Goal: Information Seeking & Learning: Understand process/instructions

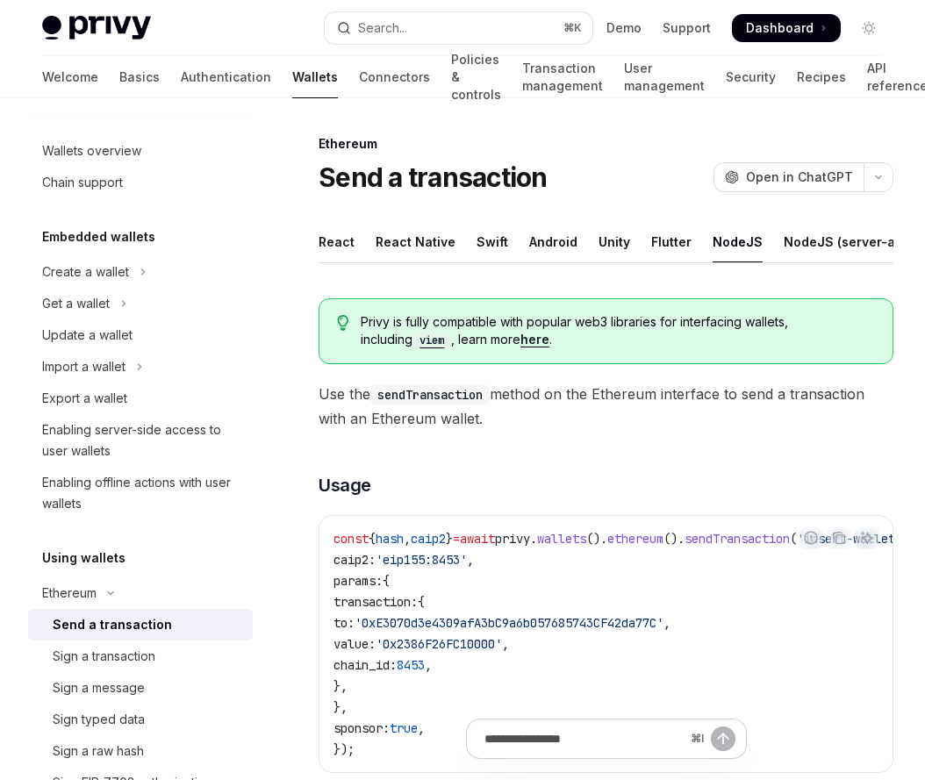
click at [717, 244] on div "NodeJS" at bounding box center [738, 241] width 50 height 41
click at [800, 242] on div "NodeJS (server-auth)" at bounding box center [852, 241] width 136 height 41
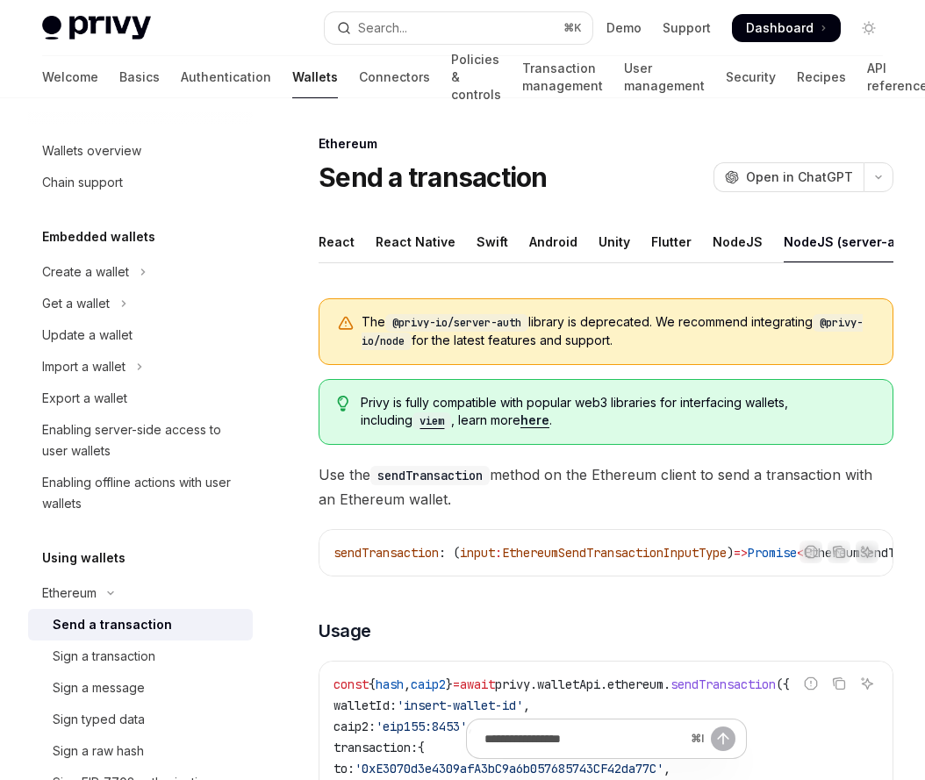
click at [377, 341] on code "@privy-io/node" at bounding box center [612, 332] width 501 height 36
drag, startPoint x: 365, startPoint y: 341, endPoint x: 464, endPoint y: 340, distance: 98.3
click at [464, 341] on code "@privy-io/node" at bounding box center [612, 332] width 501 height 36
copy code "@privy-io/node"
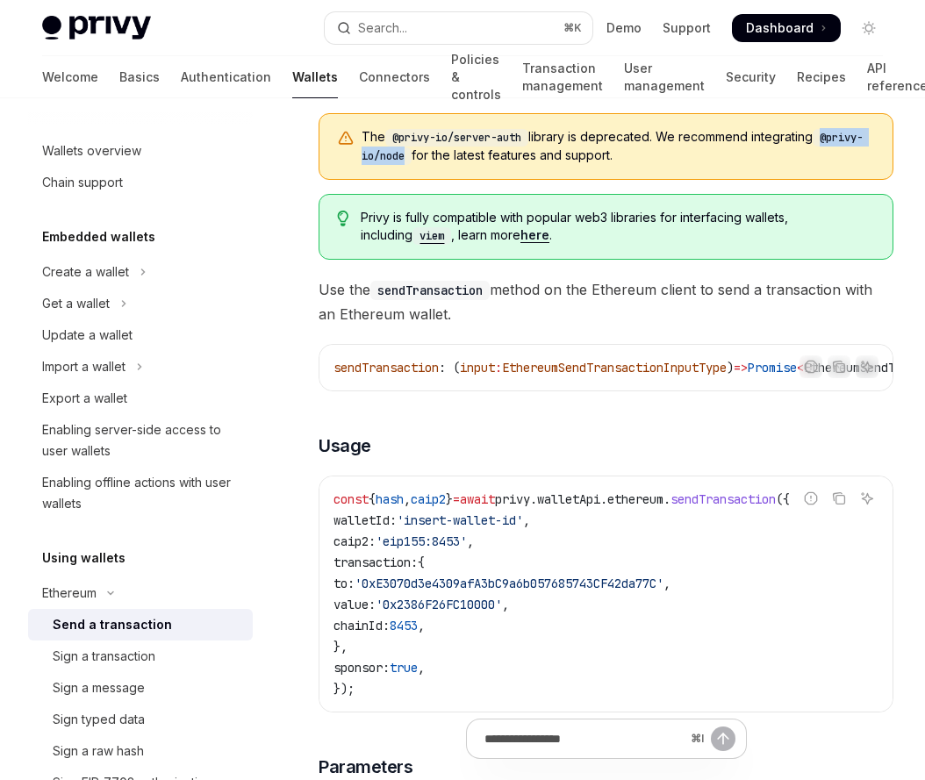
scroll to position [296, 0]
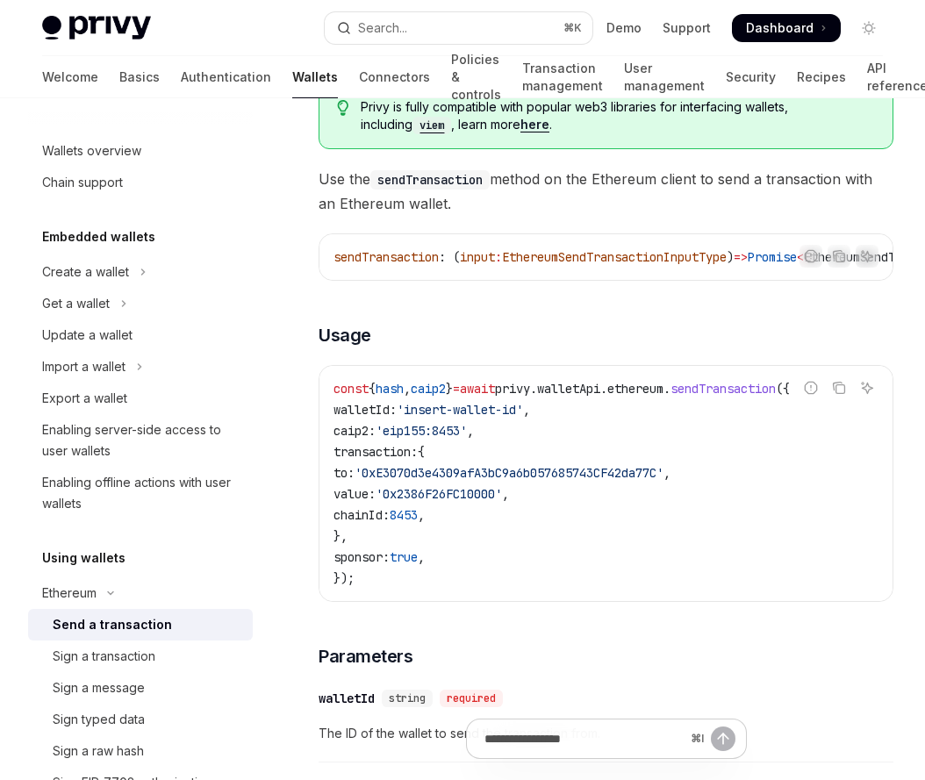
click at [586, 550] on code "const { hash , caip2 } = await privy . walletApi . ethereum . sendTransaction (…" at bounding box center [606, 483] width 545 height 211
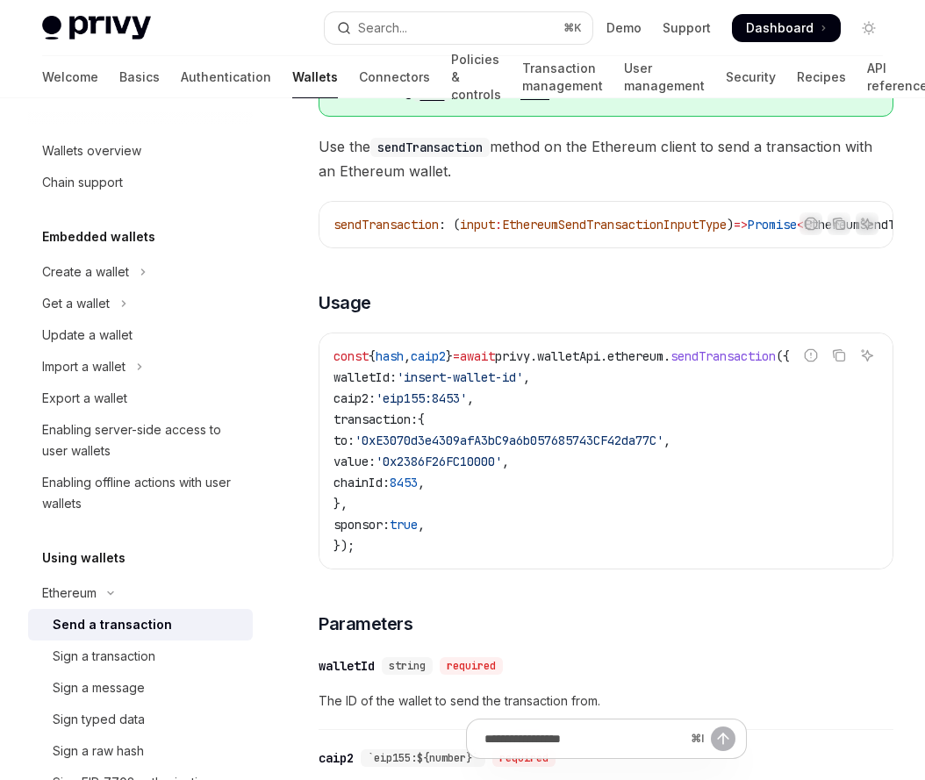
click at [579, 481] on code "const { hash , caip2 } = await privy . walletApi . ethereum . sendTransaction (…" at bounding box center [606, 451] width 545 height 211
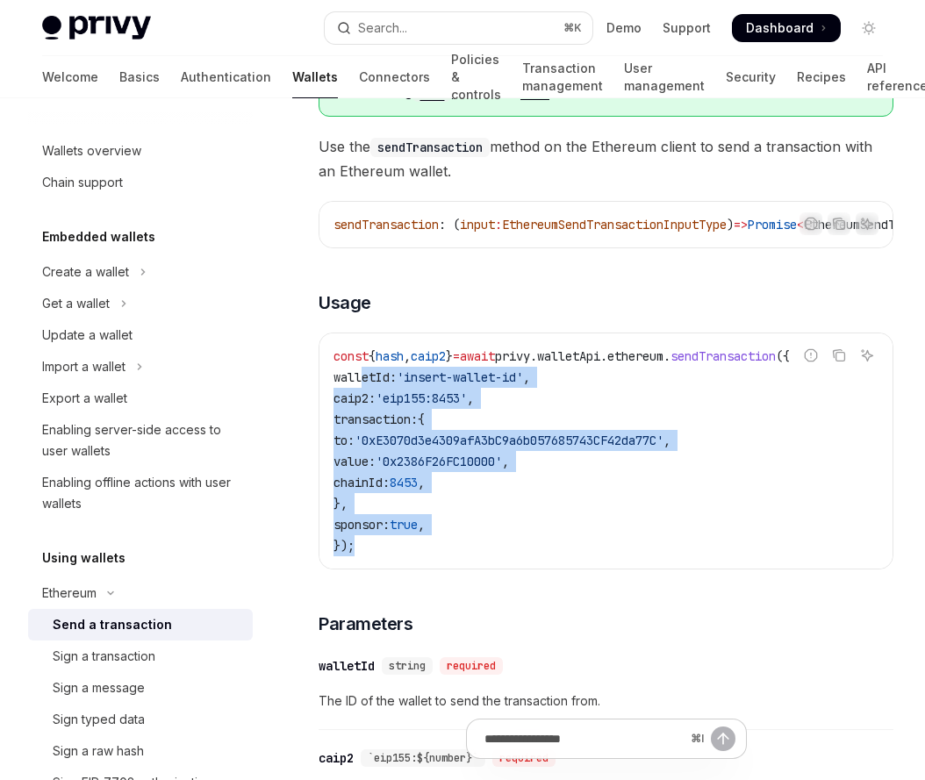
drag, startPoint x: 360, startPoint y: 384, endPoint x: 530, endPoint y: 542, distance: 232.3
click at [530, 542] on code "const { hash , caip2 } = await privy . walletApi . ethereum . sendTransaction (…" at bounding box center [606, 451] width 545 height 211
copy code "walletId: 'insert-wallet-id' , caip2: 'eip155:8453' , transaction: { to: '0xE30…"
click at [530, 532] on code "const { hash , caip2 } = await privy . walletApi . ethereum . sendTransaction (…" at bounding box center [606, 451] width 545 height 211
copy code "walletId: 'insert-wallet-id' , caip2: 'eip155:8453' , transaction: { to: '0xE30…"
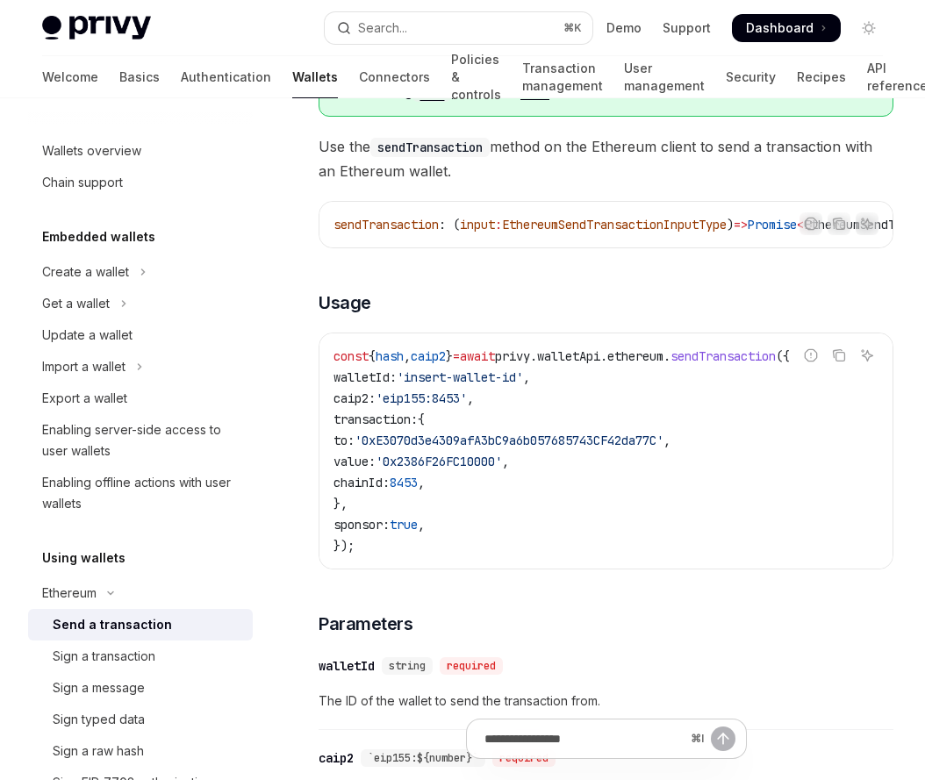
click at [681, 548] on code "const { hash , caip2 } = await privy . walletApi . ethereum . sendTransaction (…" at bounding box center [606, 451] width 545 height 211
click at [298, 307] on icon "Navigate to header" at bounding box center [294, 303] width 12 height 11
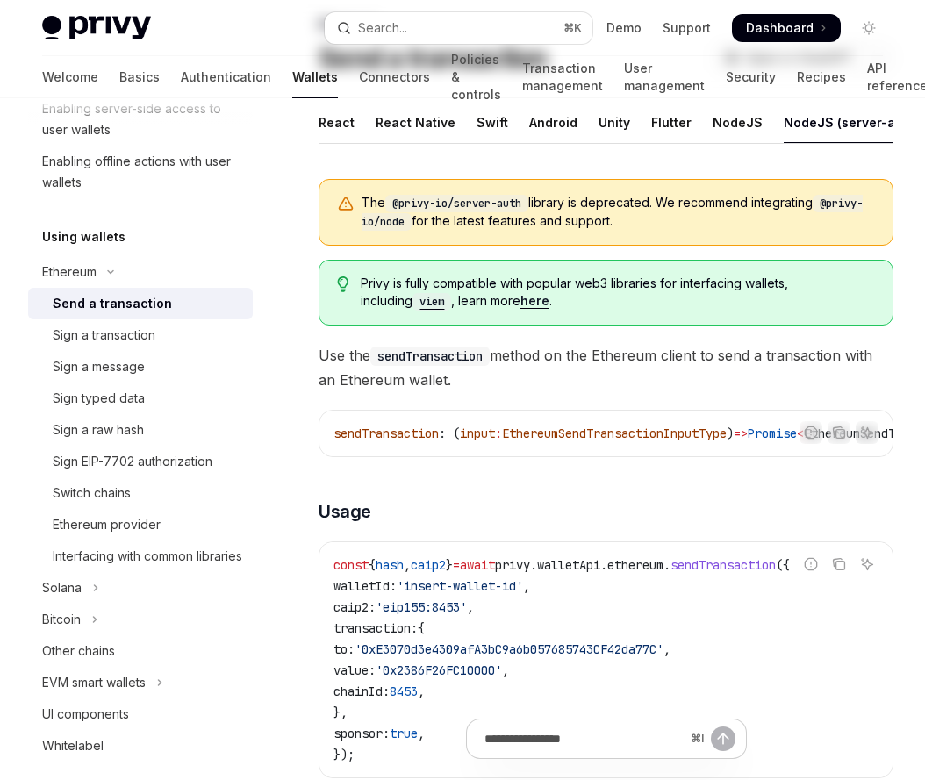
scroll to position [28, 0]
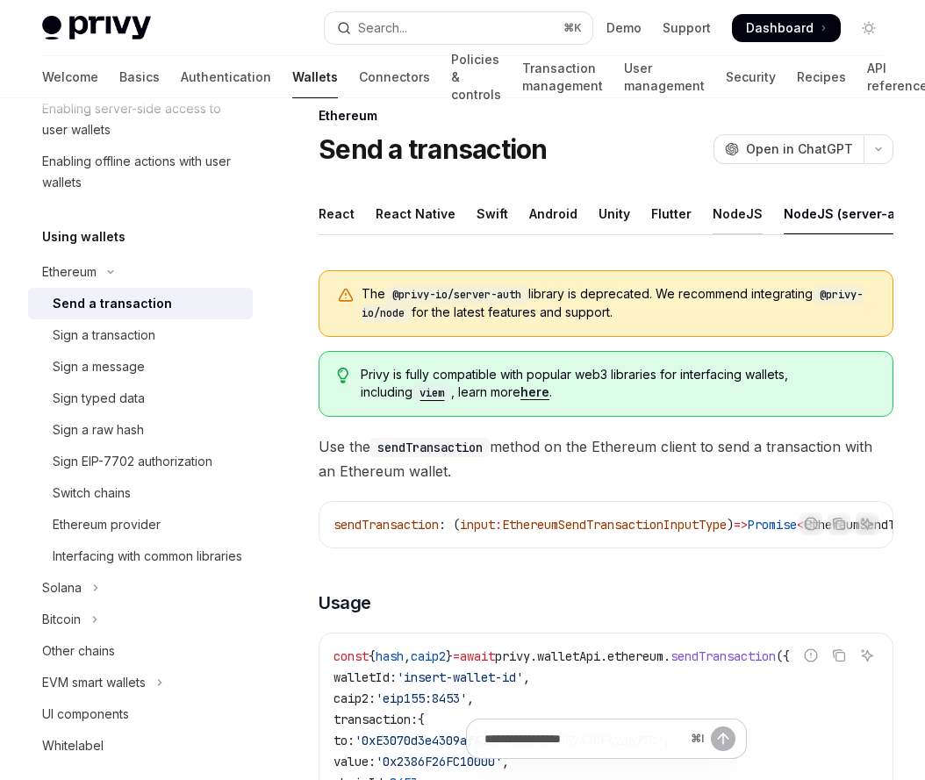
click at [732, 227] on div "NodeJS" at bounding box center [738, 213] width 50 height 41
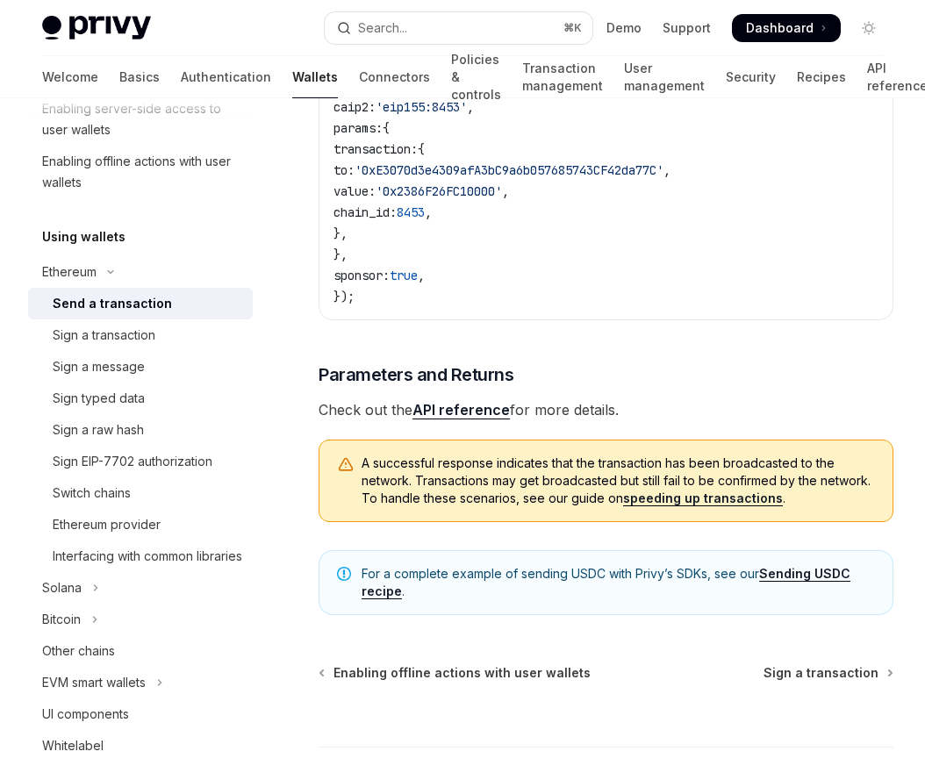
scroll to position [578, 0]
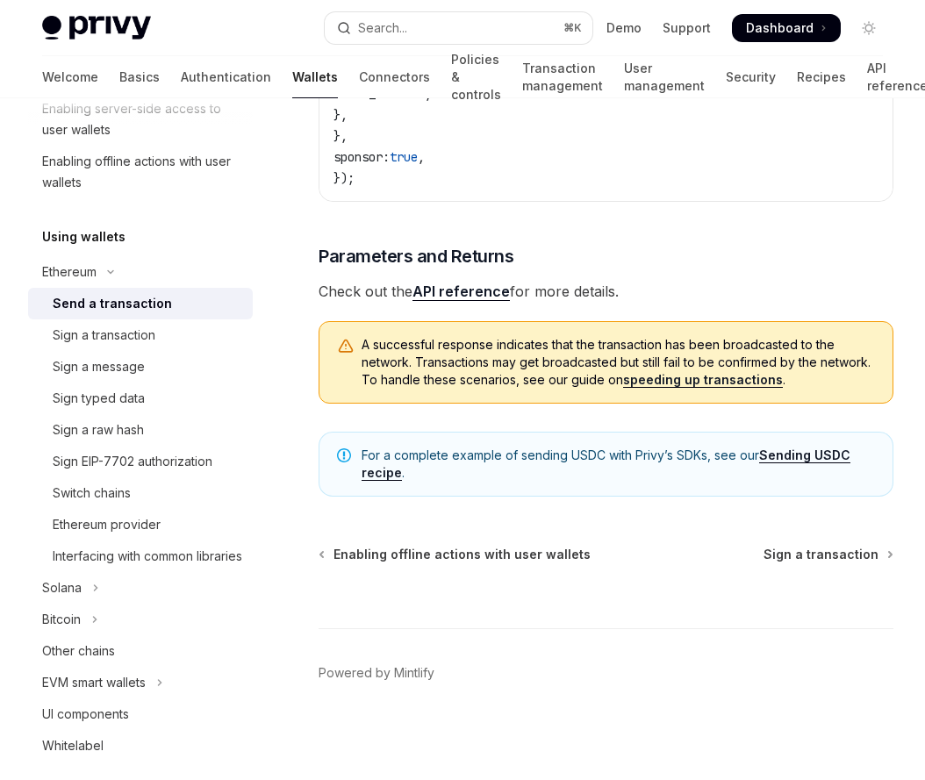
click at [822, 452] on link "Sending USDC recipe" at bounding box center [606, 464] width 489 height 33
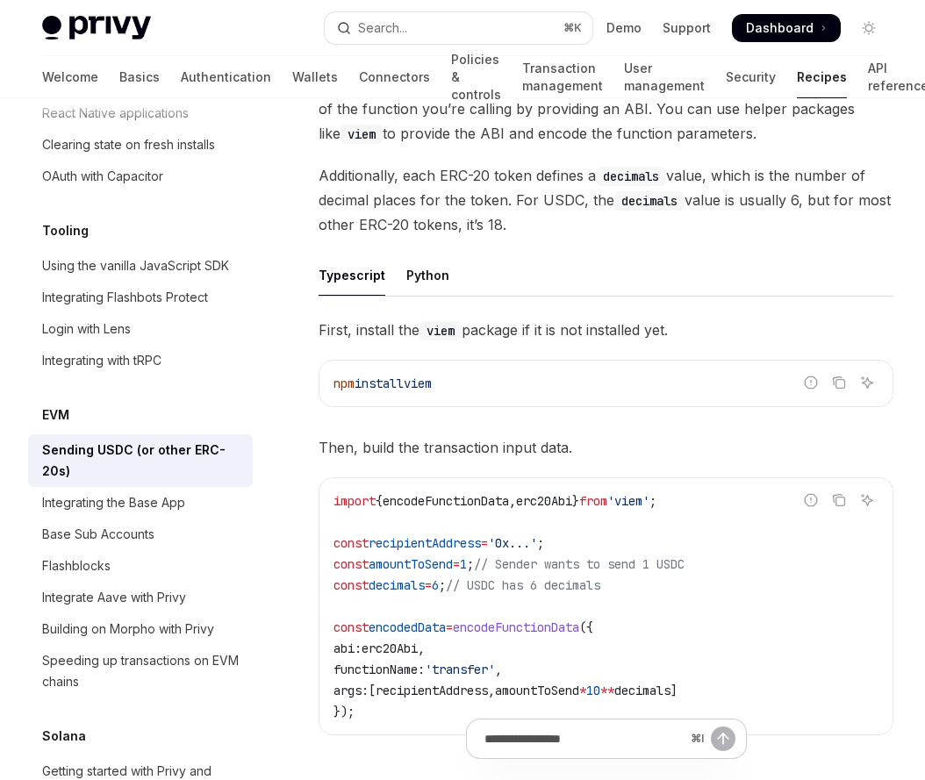
scroll to position [712, 0]
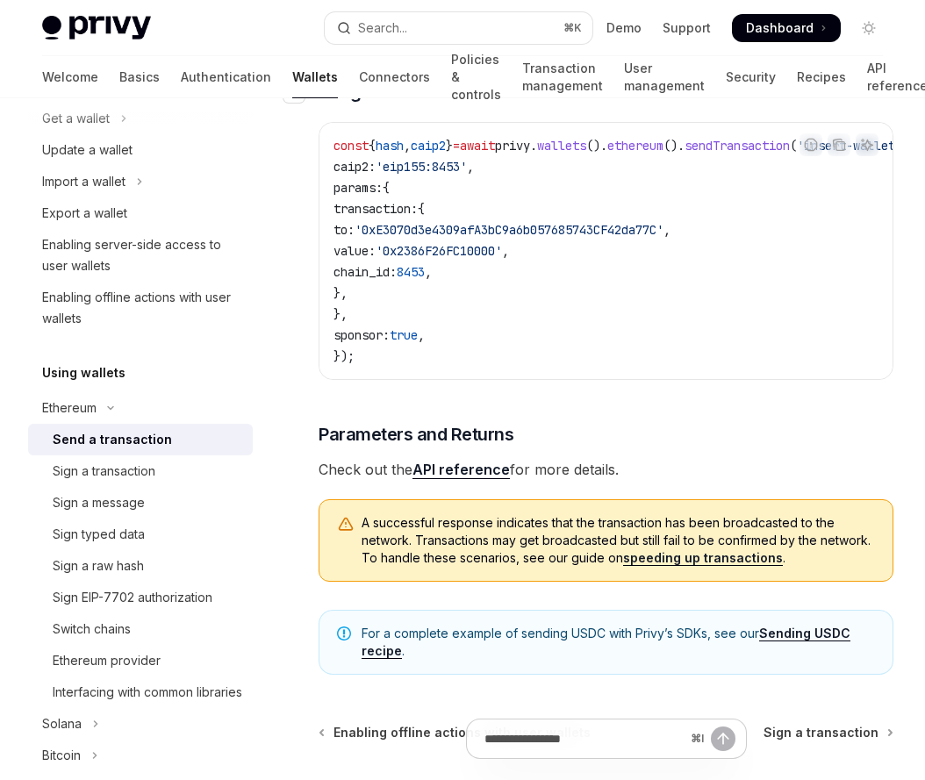
scroll to position [566, 0]
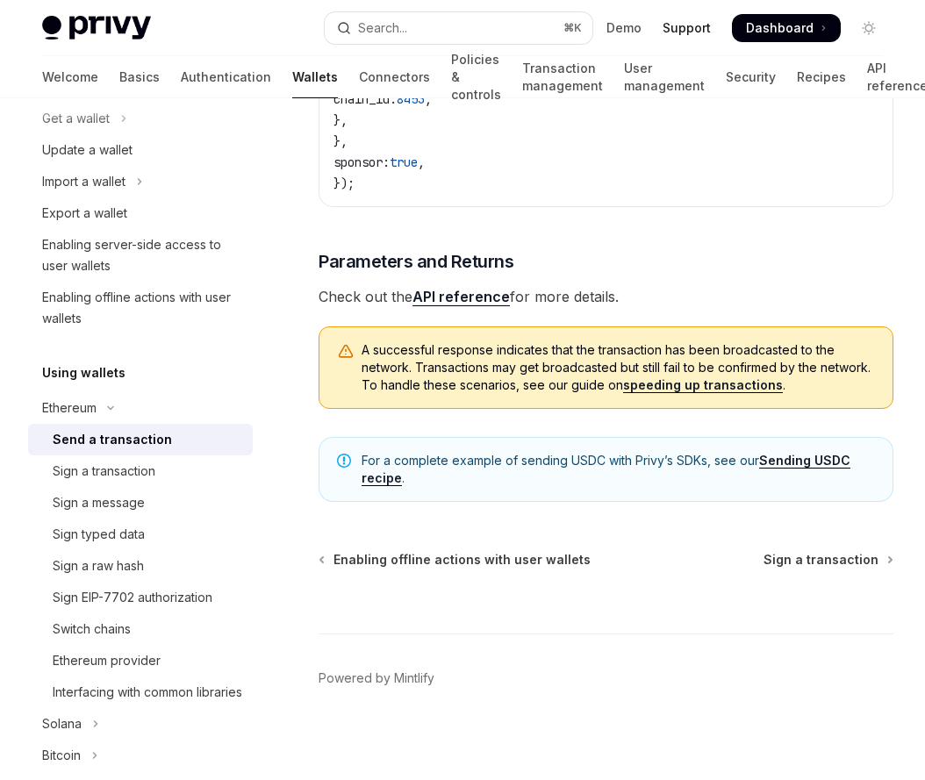
type textarea "*"
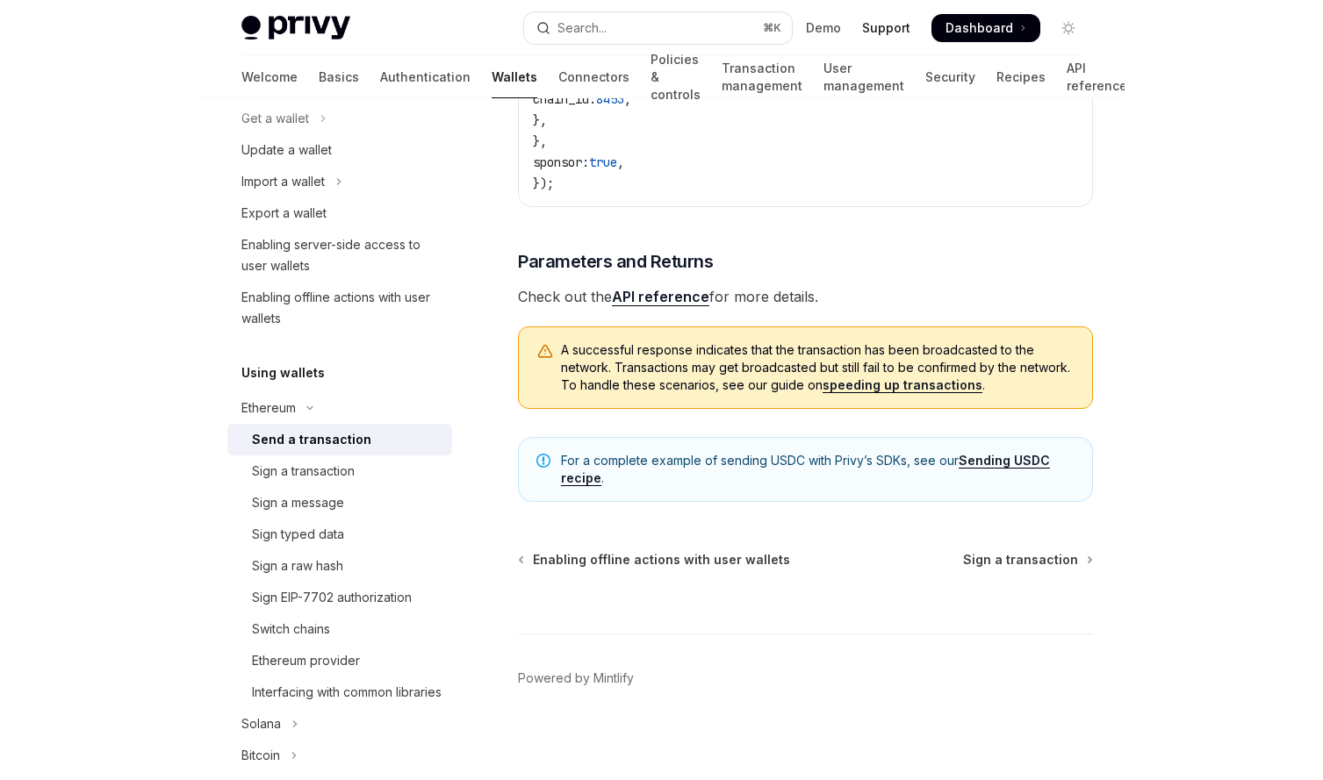
scroll to position [560, 0]
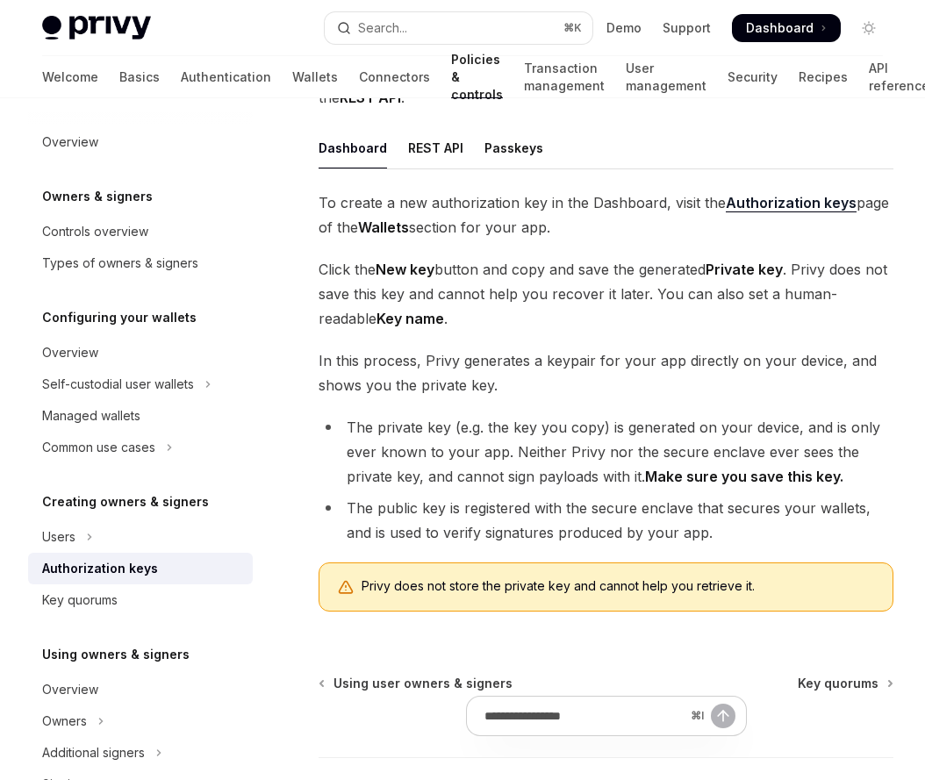
scroll to position [153, 0]
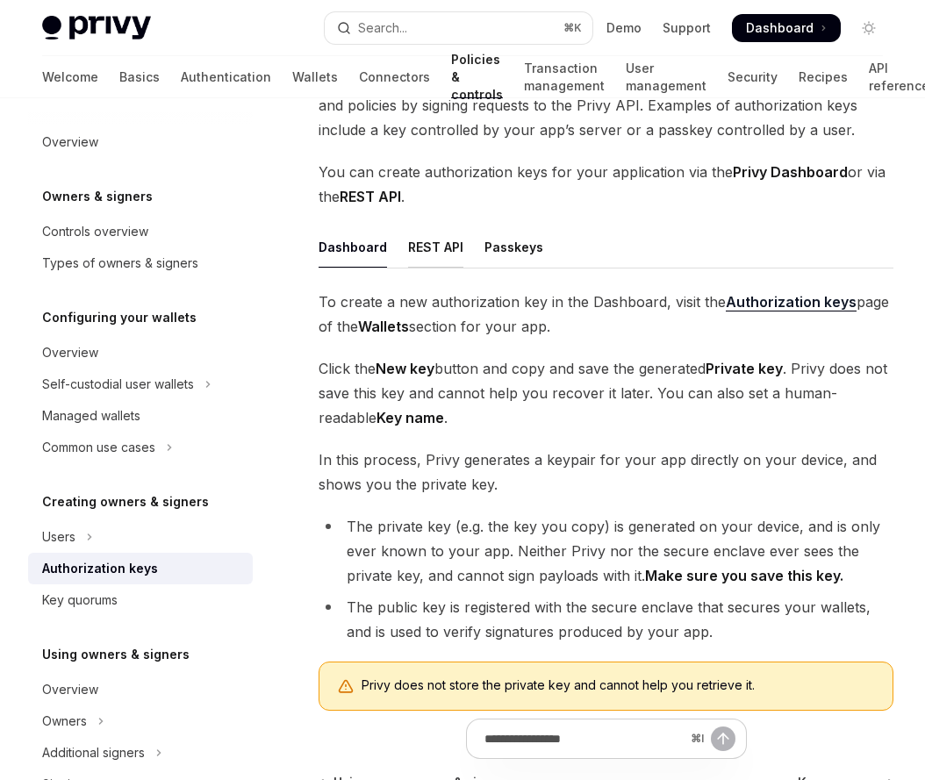
click at [431, 258] on div "REST API" at bounding box center [435, 246] width 55 height 41
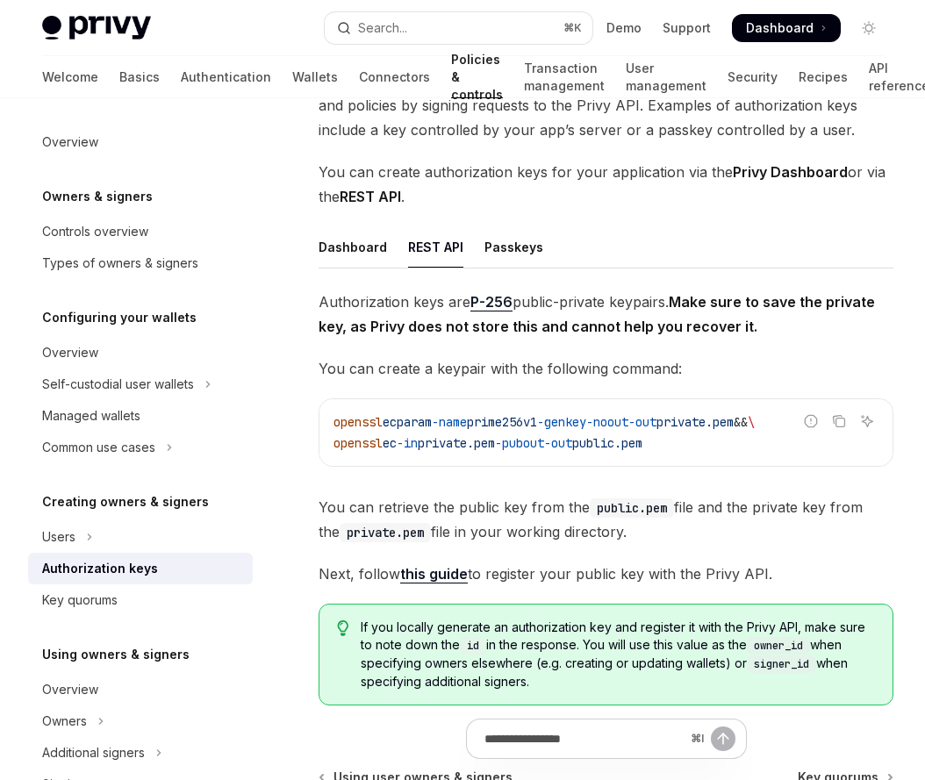
scroll to position [375, 0]
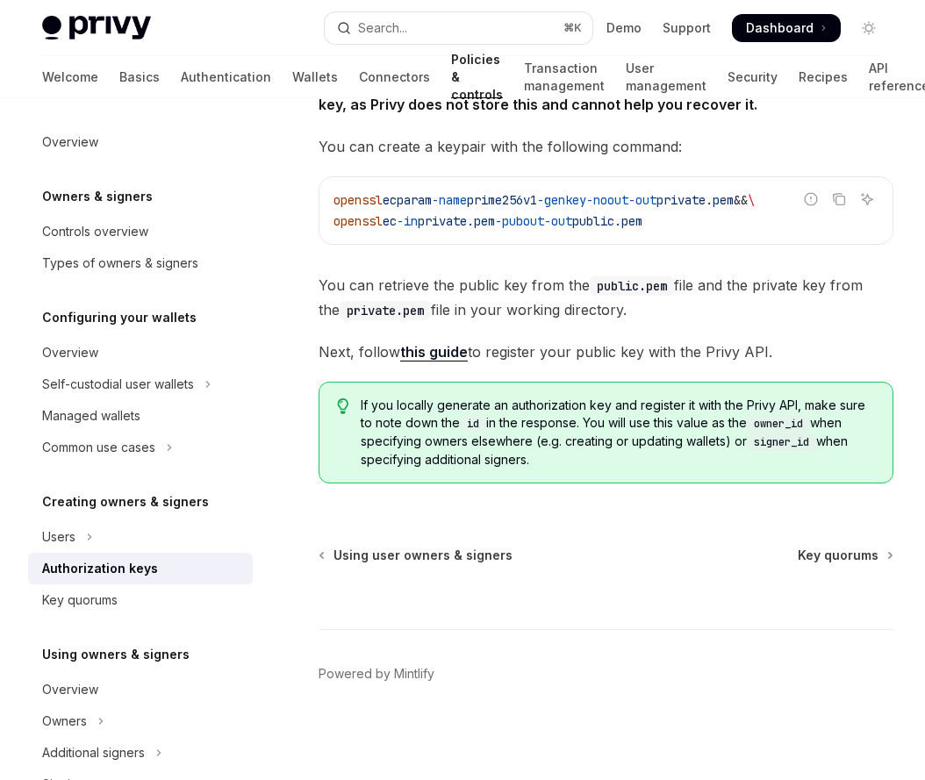
type textarea "*"
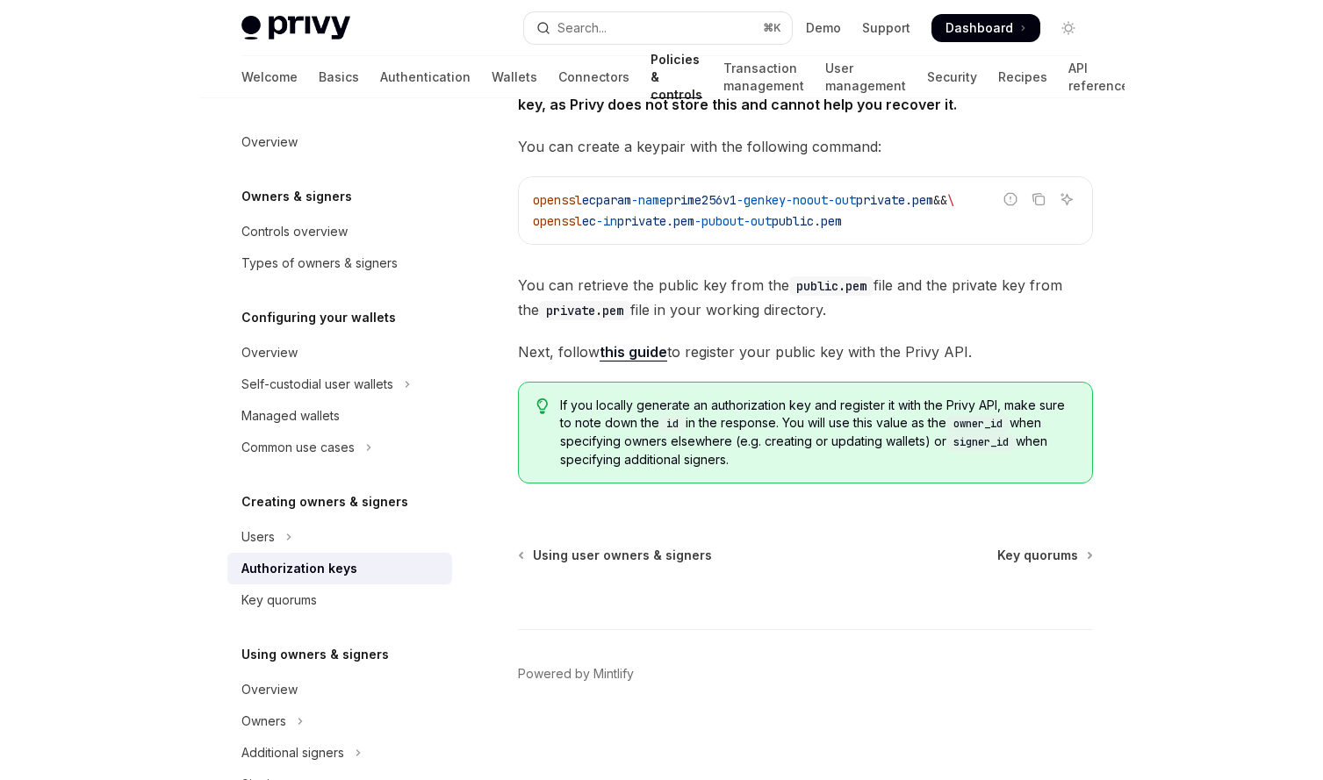
scroll to position [357, 0]
